Goal: Register for event/course

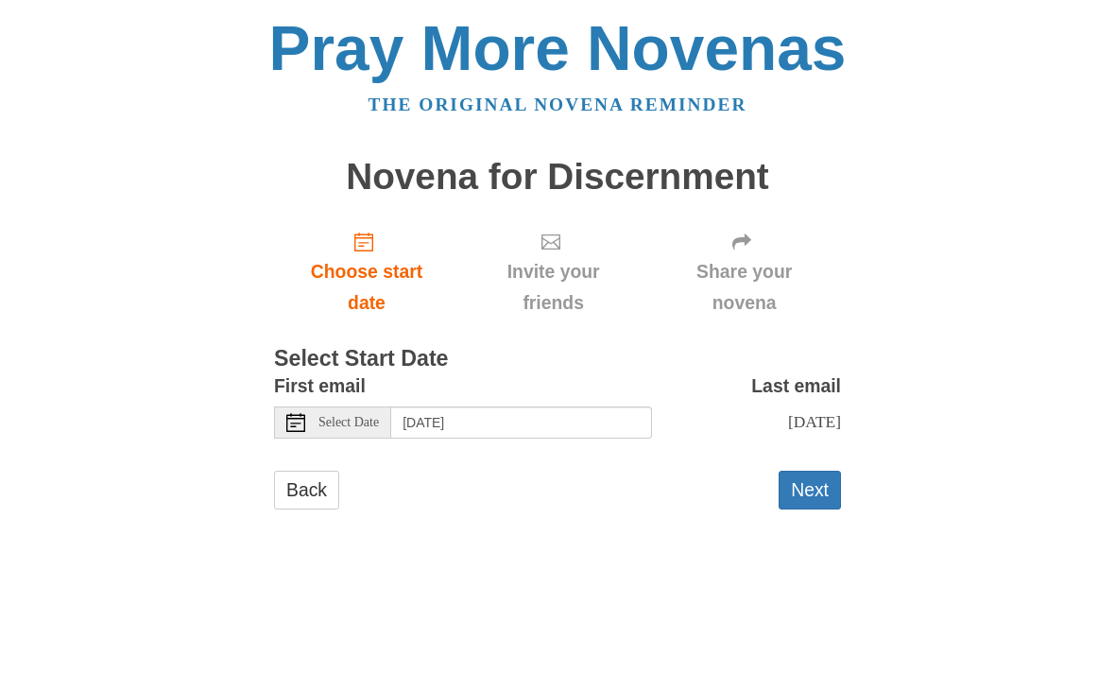
click at [307, 415] on div "Select Date" at bounding box center [332, 422] width 117 height 32
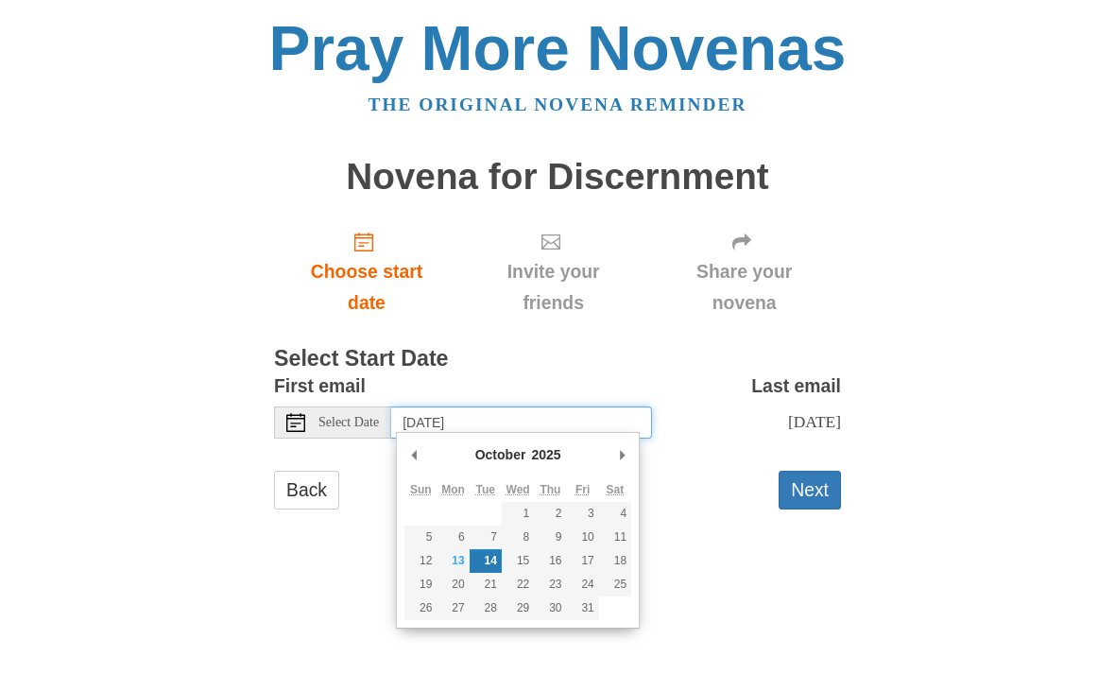
type input "[DATE]"
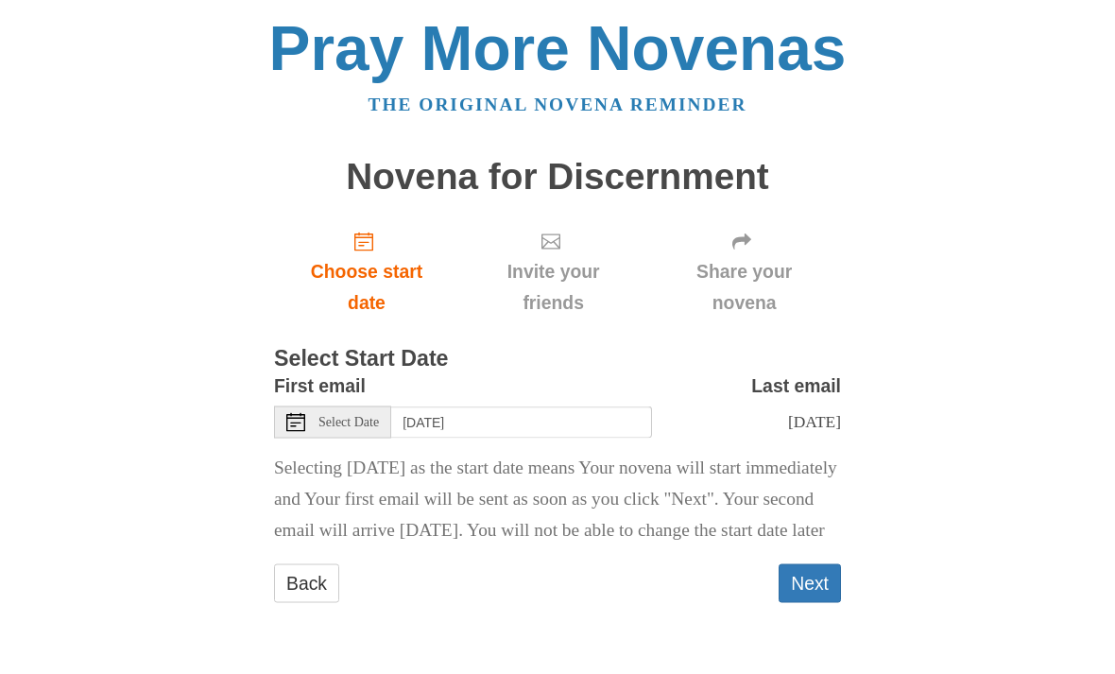
scroll to position [20, 0]
click at [811, 593] on button "Next" at bounding box center [810, 583] width 62 height 39
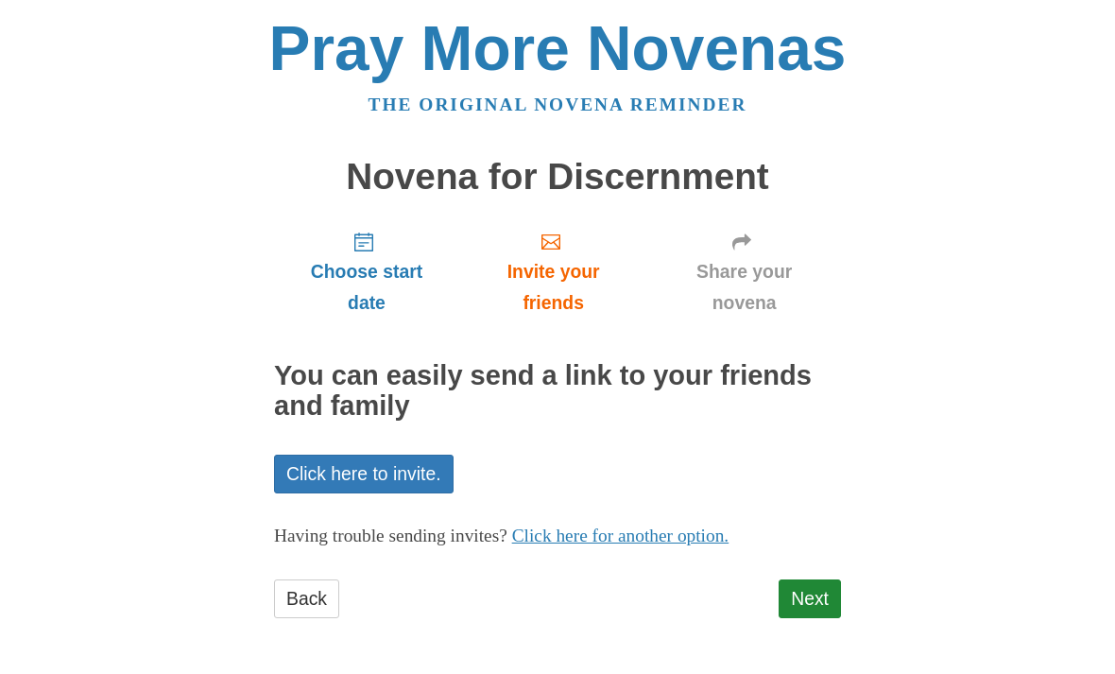
click at [807, 588] on link "Next" at bounding box center [810, 598] width 62 height 39
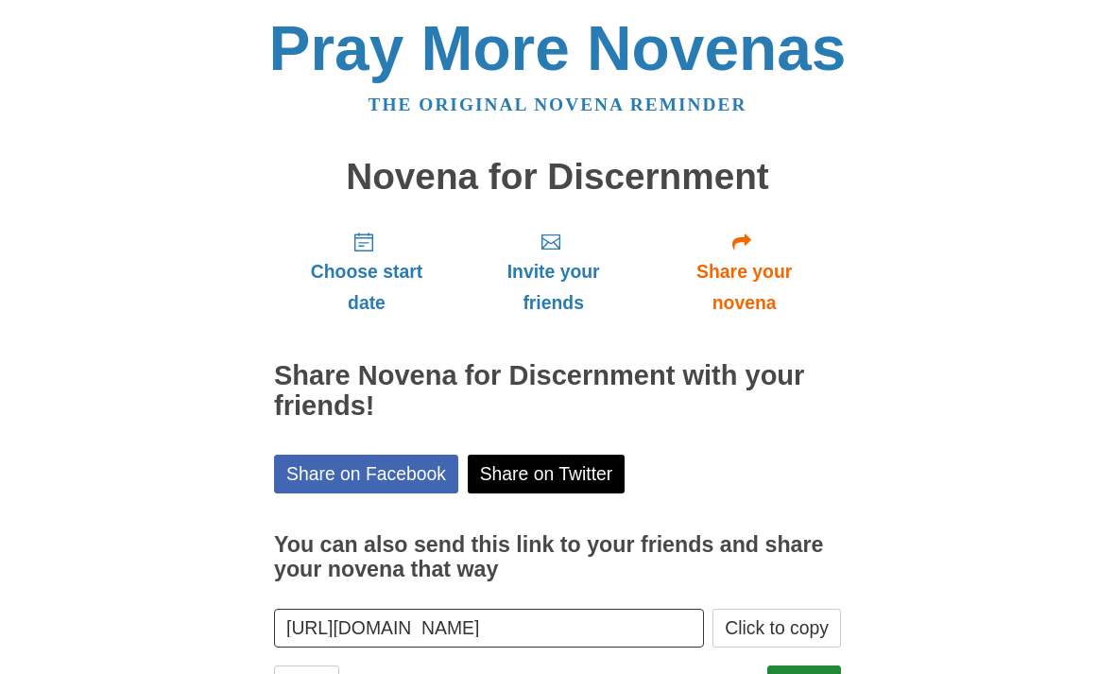
scroll to position [16, 0]
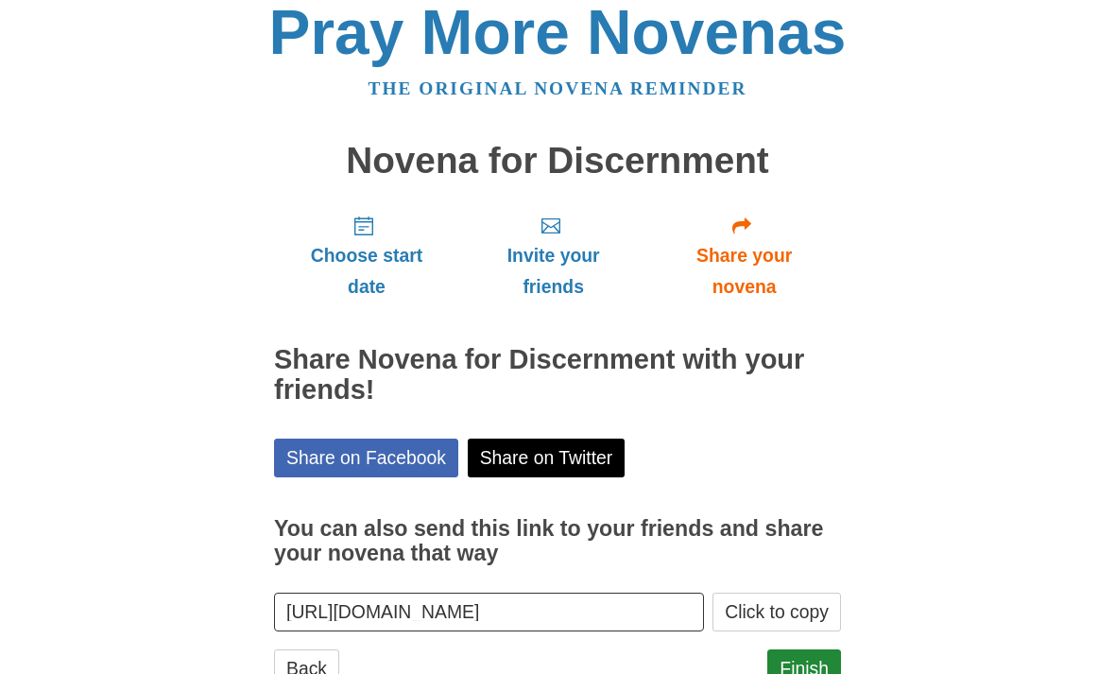
click at [746, 265] on span "Share your novena" at bounding box center [744, 271] width 156 height 62
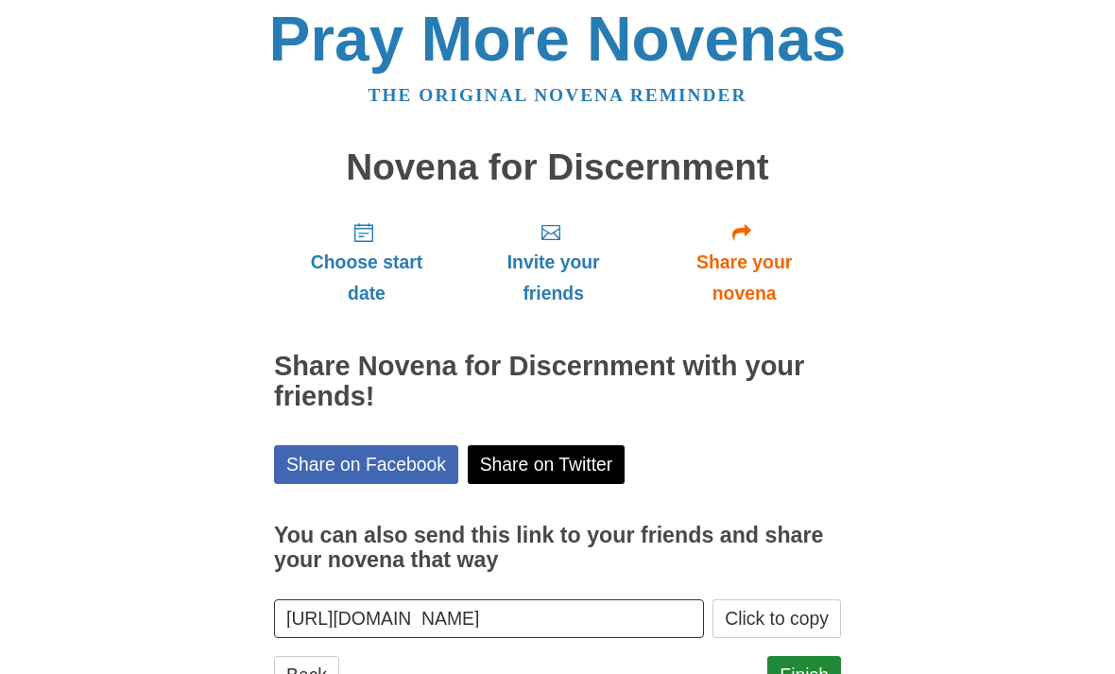
scroll to position [1, 0]
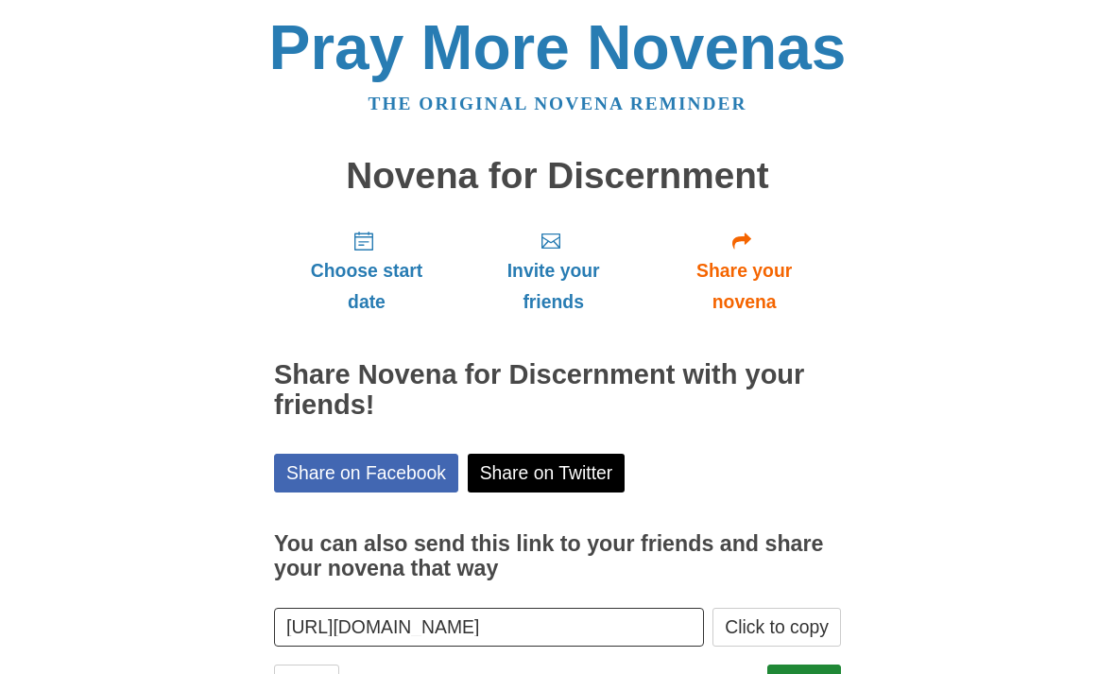
click at [556, 280] on span "Invite your friends" at bounding box center [553, 286] width 150 height 62
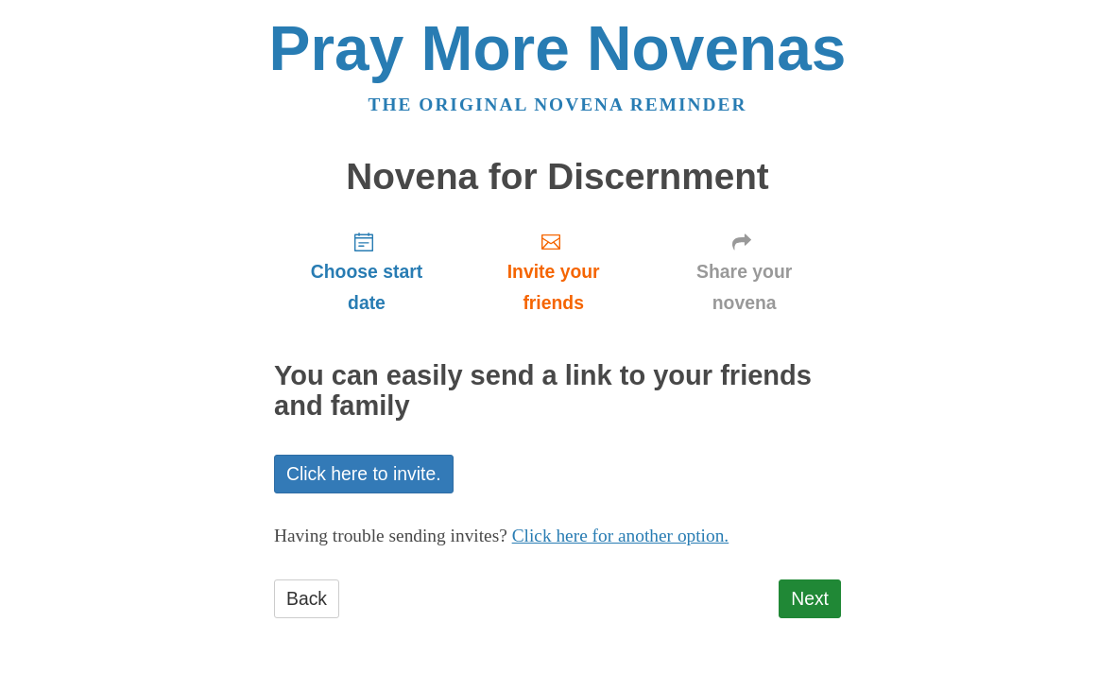
click at [314, 579] on link "Back" at bounding box center [306, 598] width 65 height 39
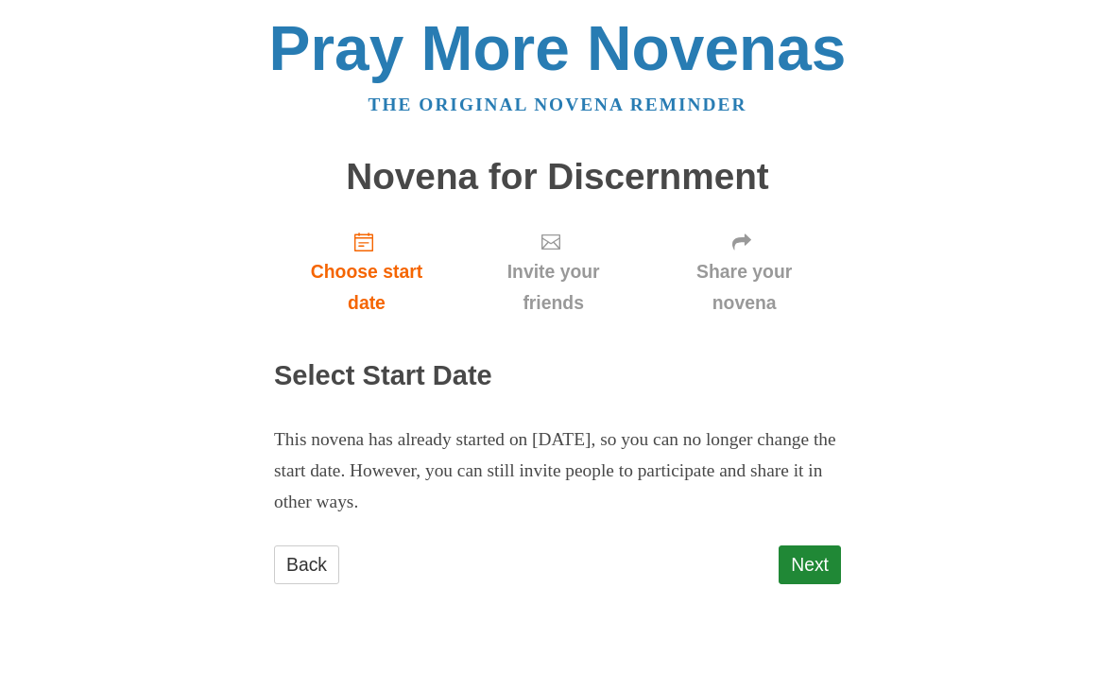
click at [315, 557] on link "Back" at bounding box center [306, 564] width 65 height 39
